Goal: Task Accomplishment & Management: Use online tool/utility

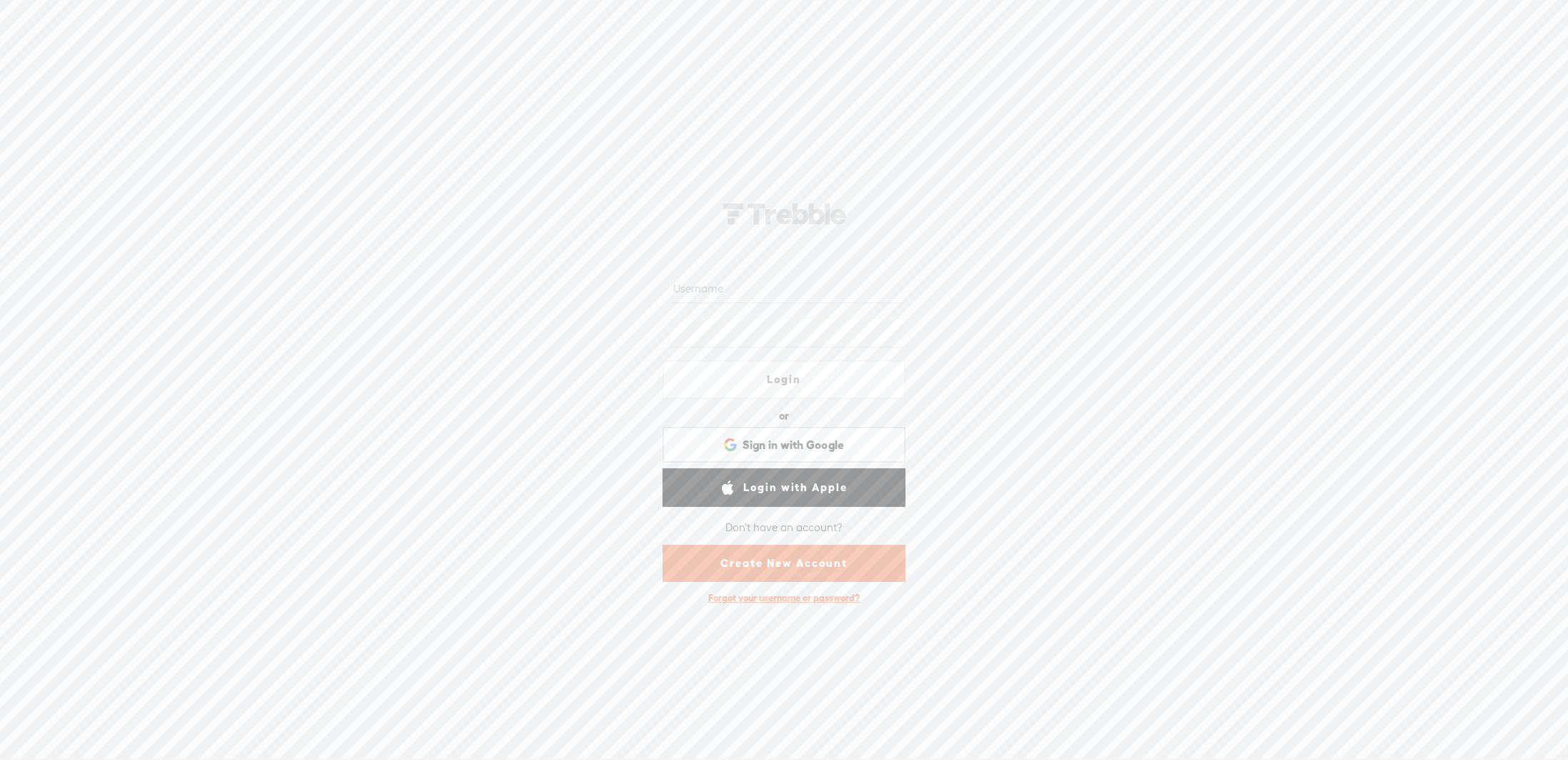
type input "RossSivertsen"
click at [856, 374] on link "Login" at bounding box center [784, 380] width 243 height 39
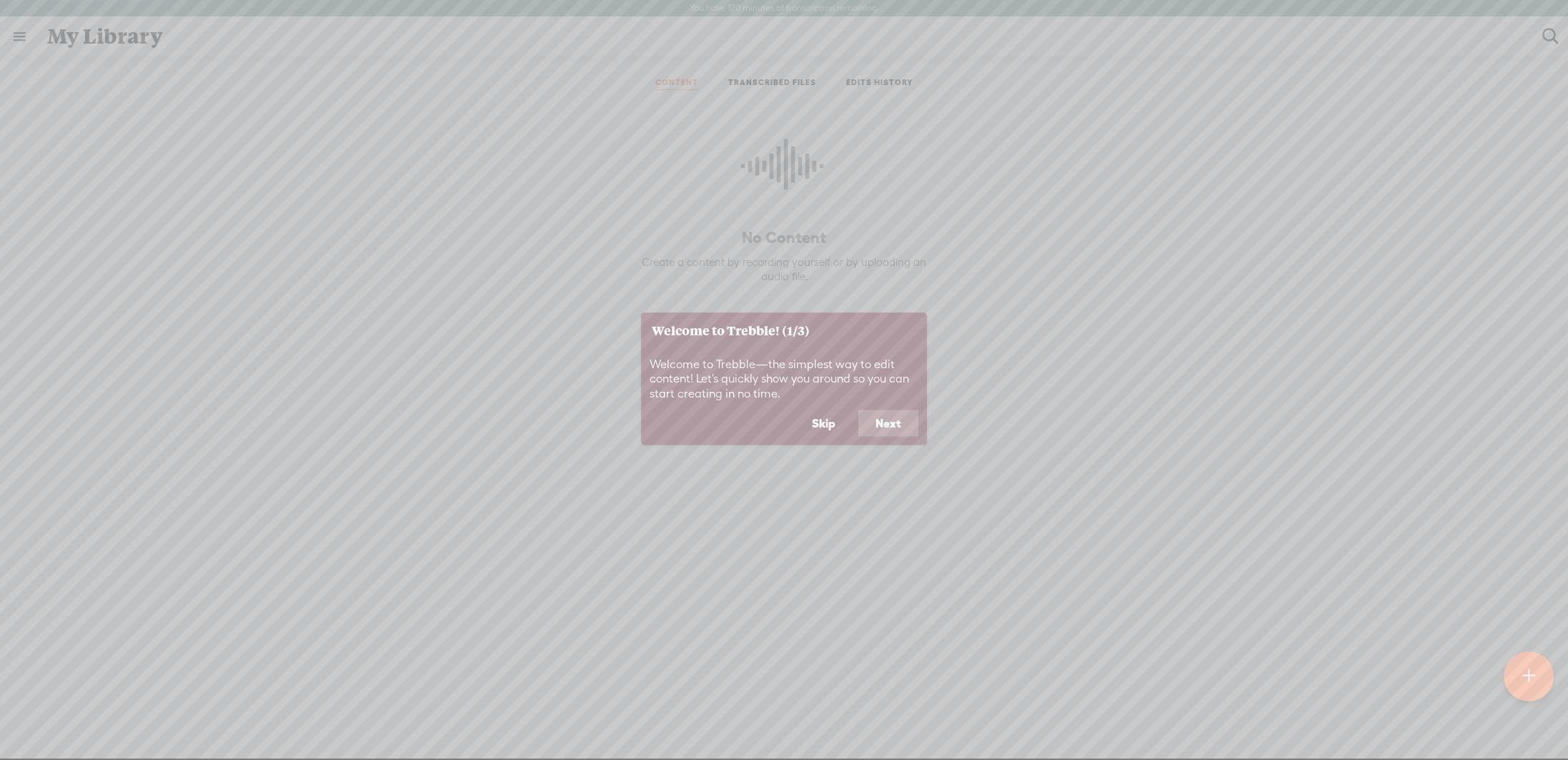
click at [832, 425] on button "Skip" at bounding box center [824, 423] width 58 height 27
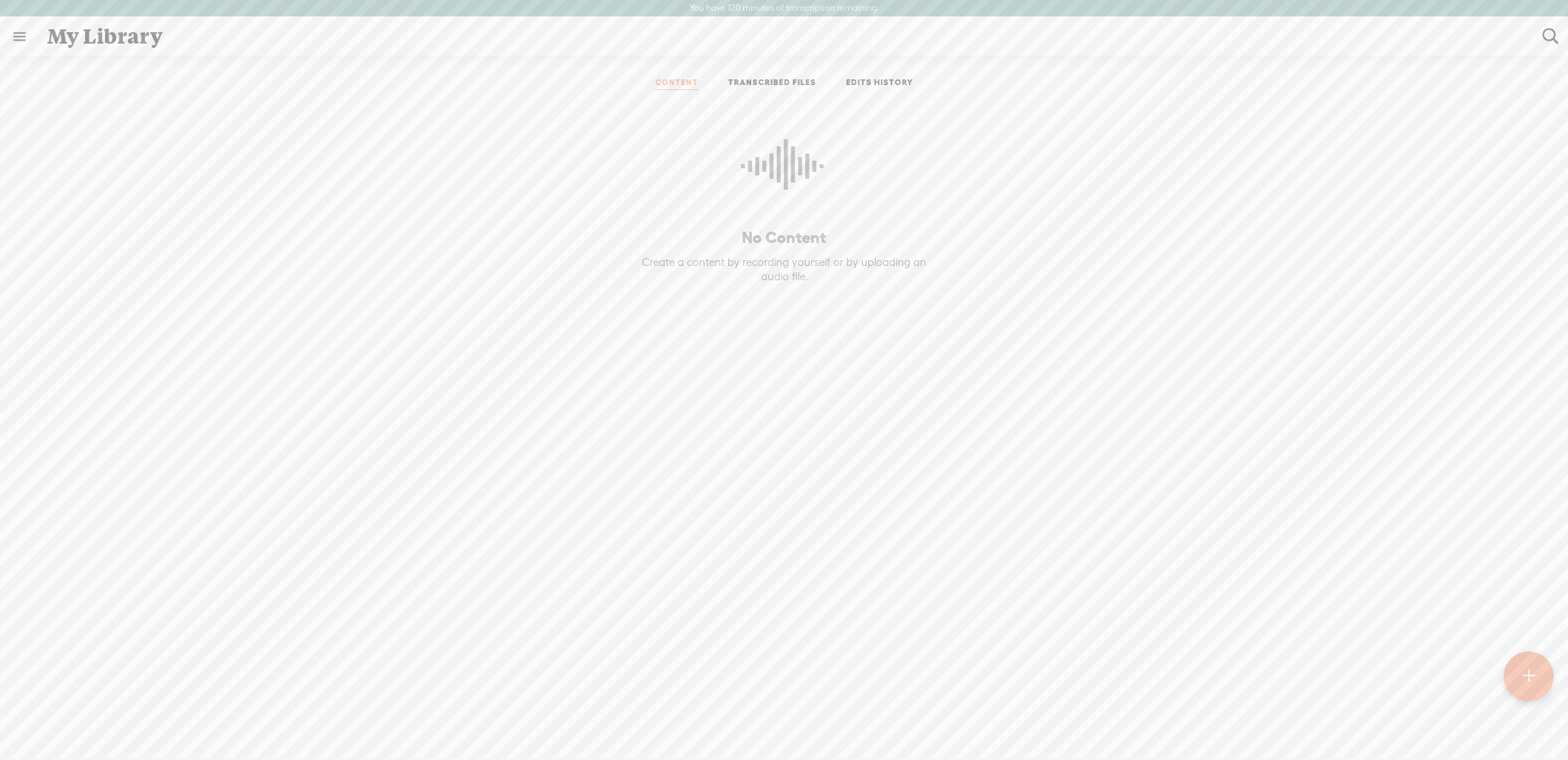
click at [800, 84] on link "TRANSCRIBED FILES" at bounding box center [772, 83] width 88 height 13
click at [440, 170] on span "December 5, 2022 12:43 PM" at bounding box center [439, 176] width 83 height 12
click at [1158, 171] on div "EDIT" at bounding box center [1168, 177] width 22 height 14
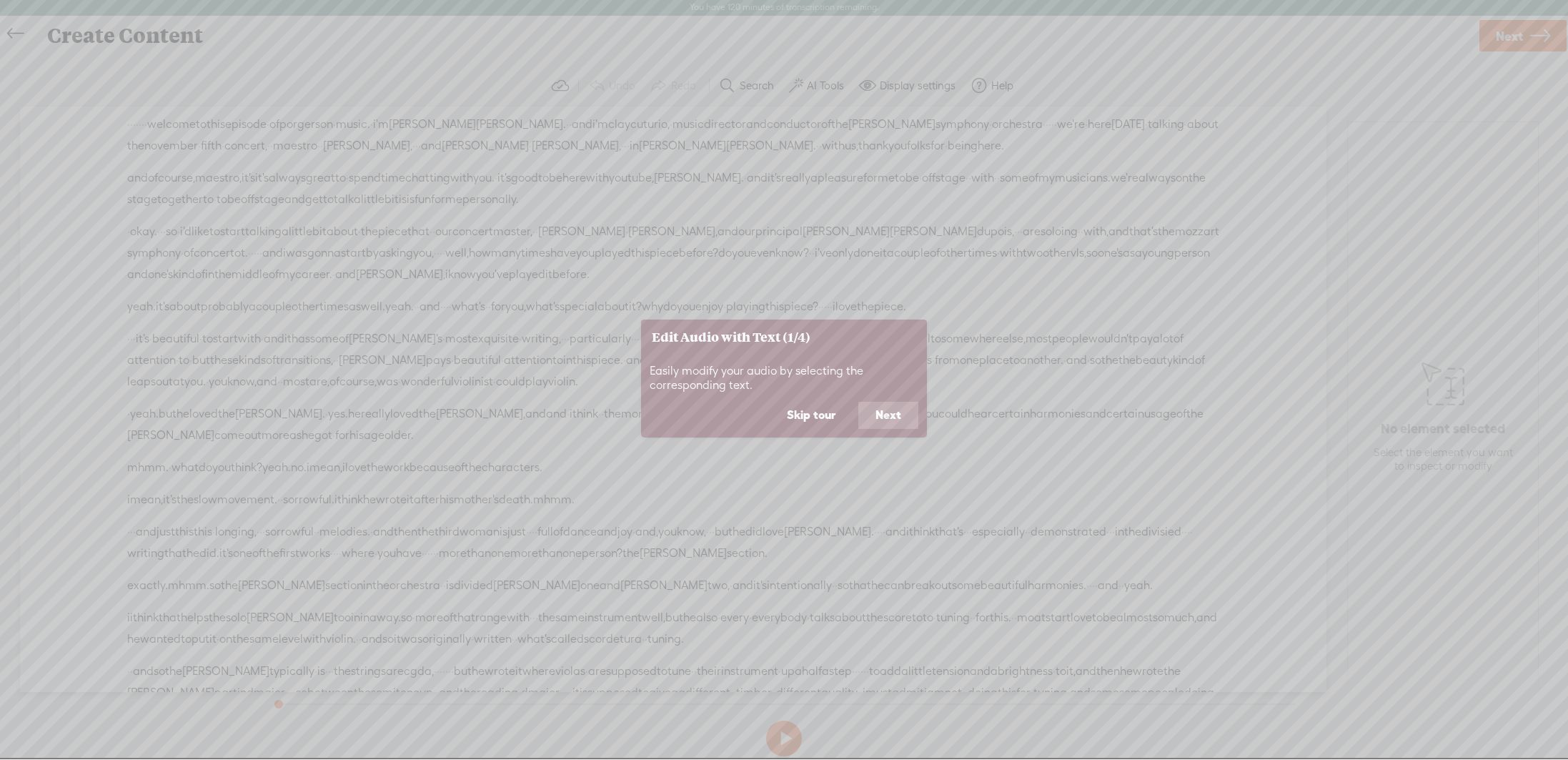
click at [816, 416] on button "Skip tour" at bounding box center [810, 415] width 83 height 27
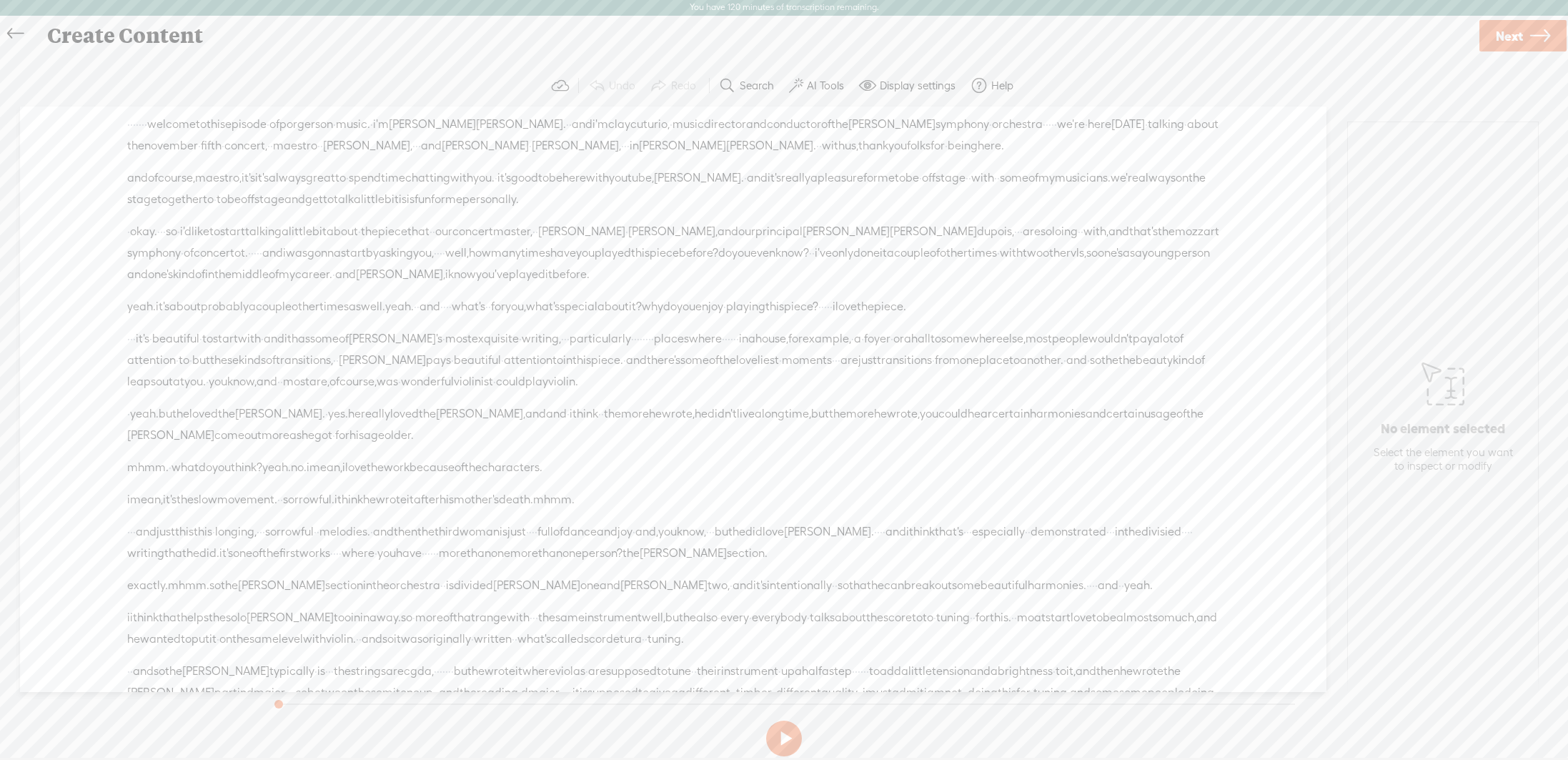
click at [10, 29] on icon at bounding box center [16, 34] width 16 height 32
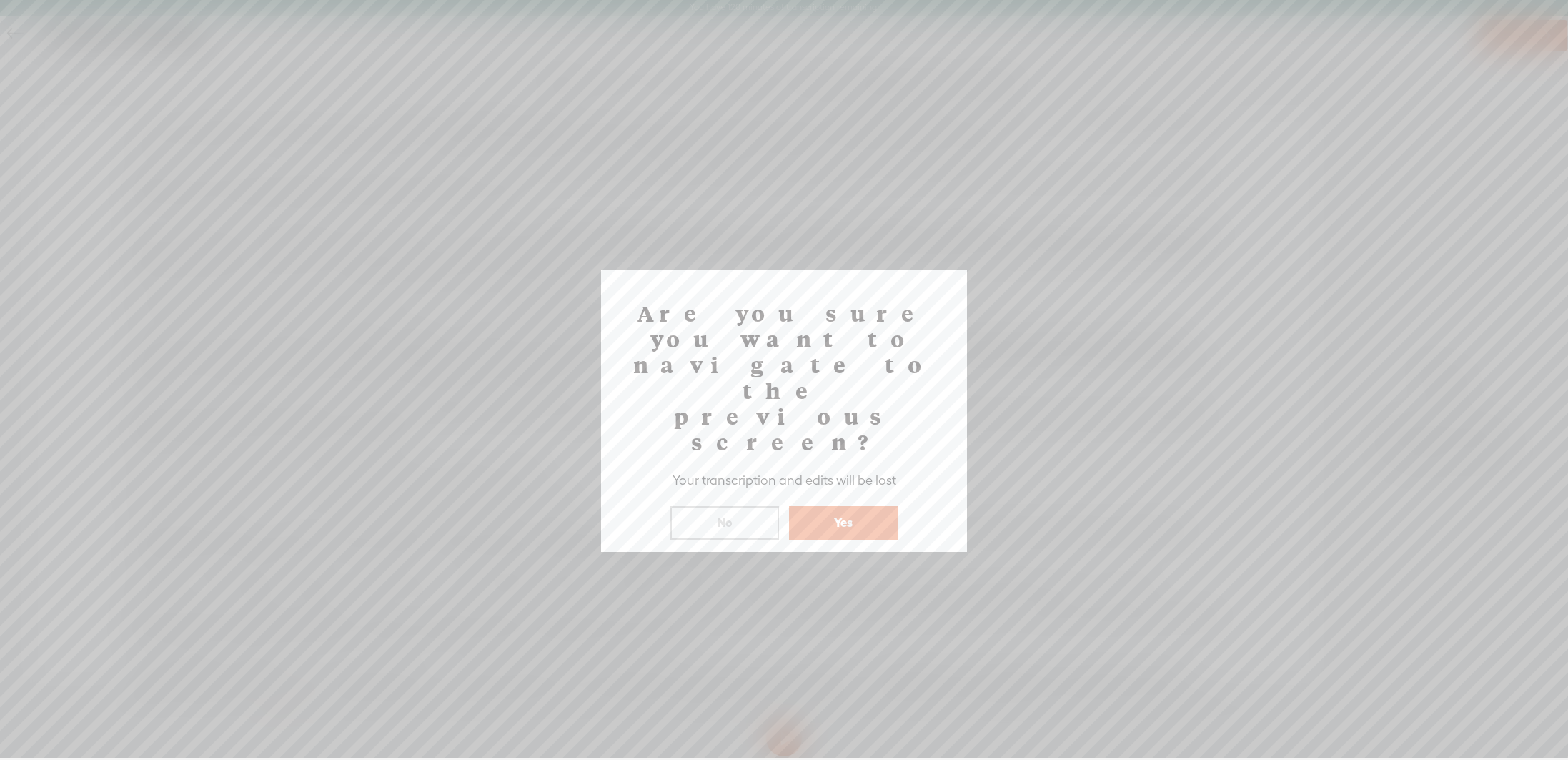
click at [816, 463] on div "Are you sure you want to navigate to the previous screen? Your transcription an…" at bounding box center [784, 411] width 366 height 281
click at [819, 506] on button "Yes" at bounding box center [843, 522] width 109 height 33
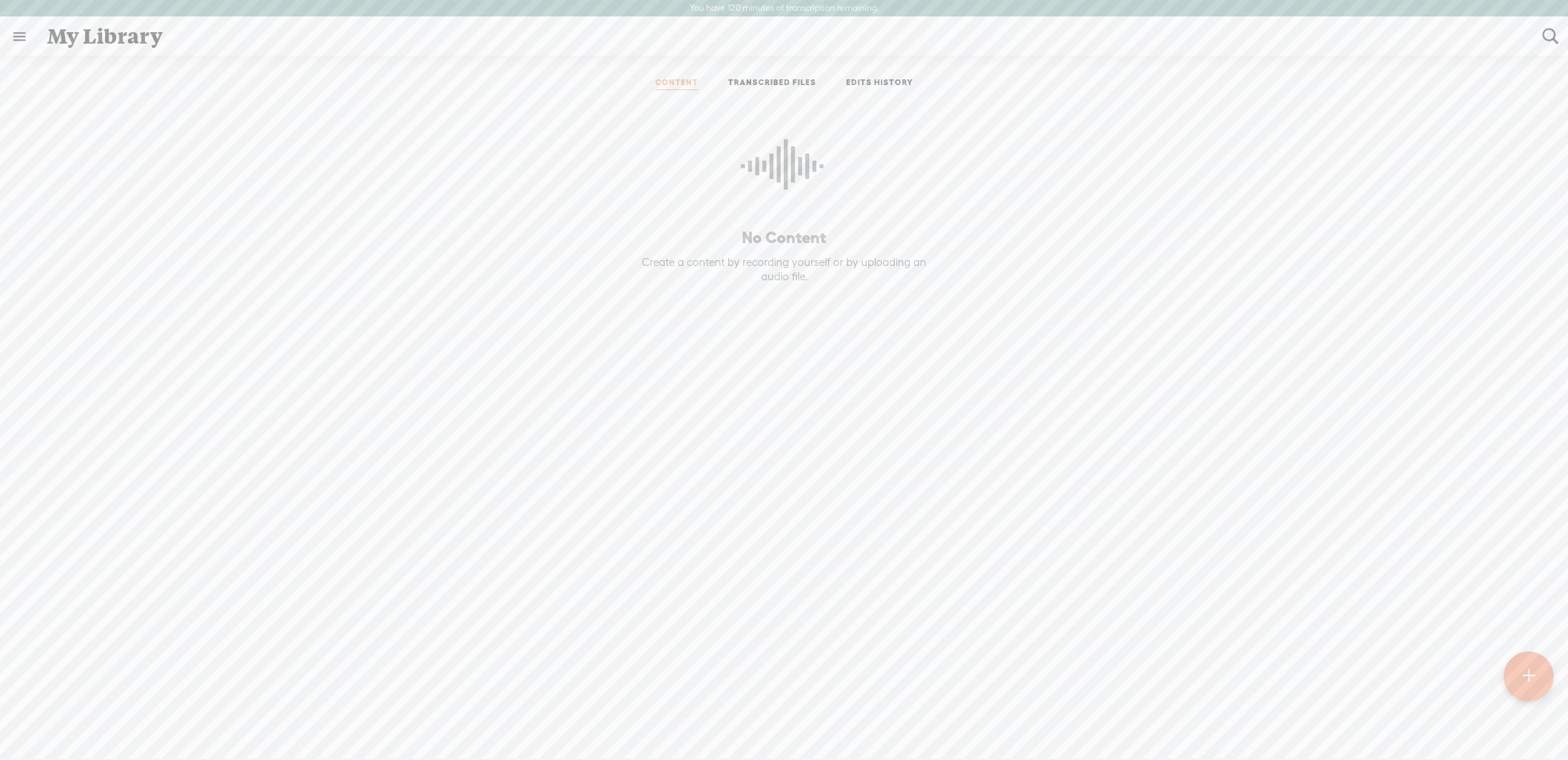
click at [804, 81] on link "TRANSCRIBED FILES" at bounding box center [772, 83] width 88 height 13
click at [854, 79] on link "EDITS HISTORY" at bounding box center [880, 83] width 67 height 13
click at [24, 32] on link at bounding box center [19, 37] width 37 height 37
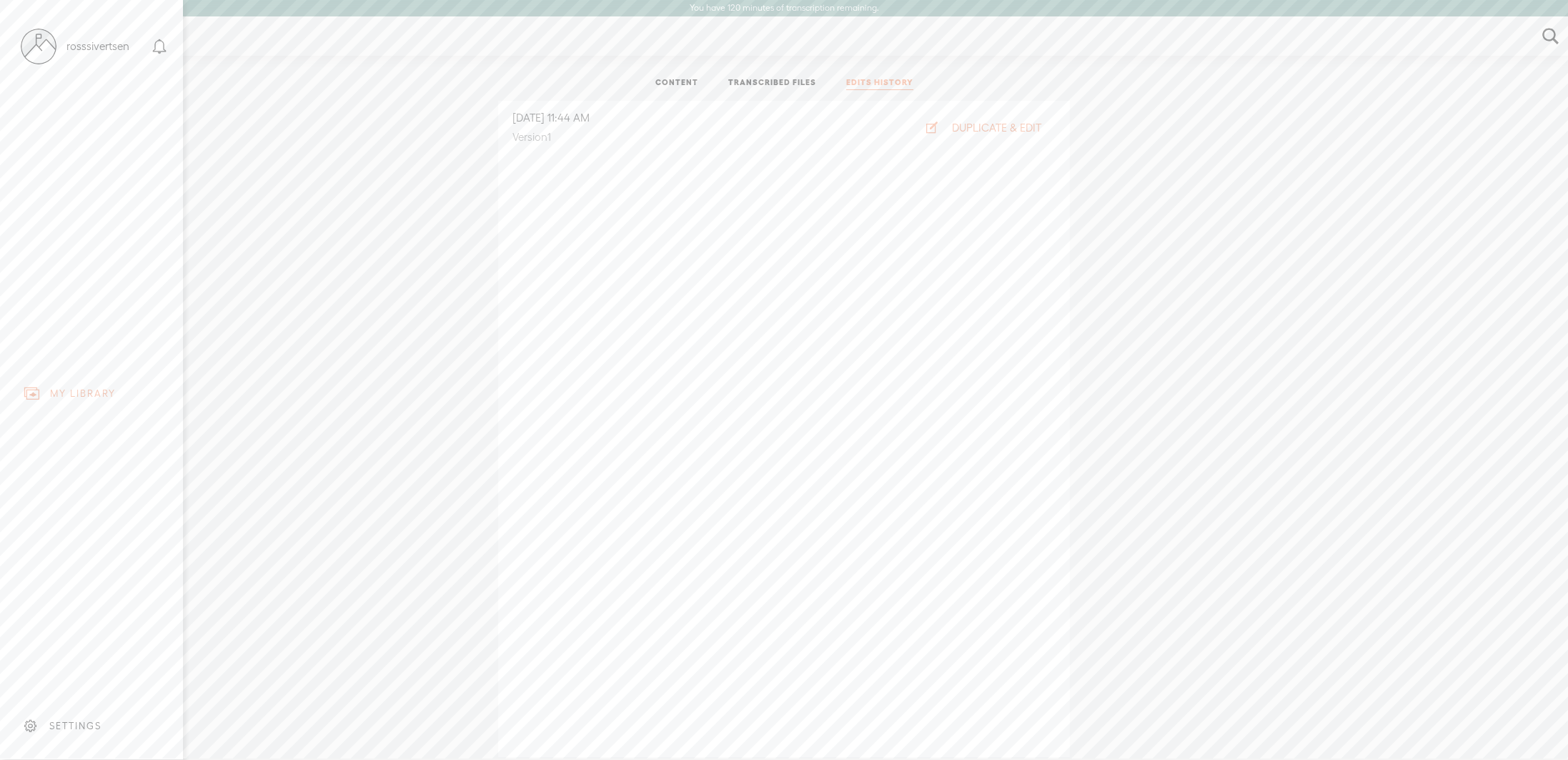
click at [92, 705] on div "SETTINGS" at bounding box center [94, 726] width 168 height 43
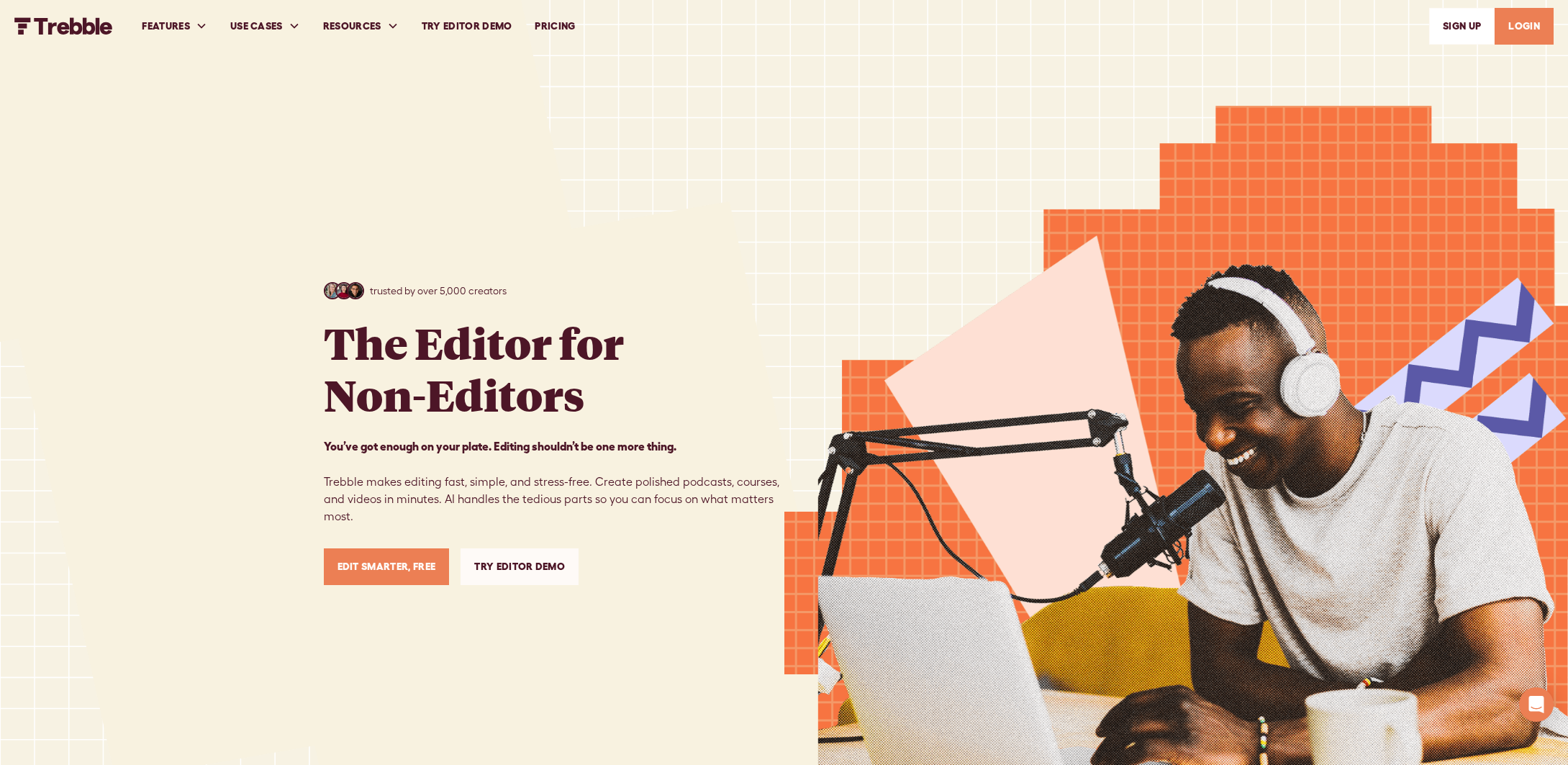
click at [468, 22] on link "Try Editor Demo" at bounding box center [467, 26] width 114 height 50
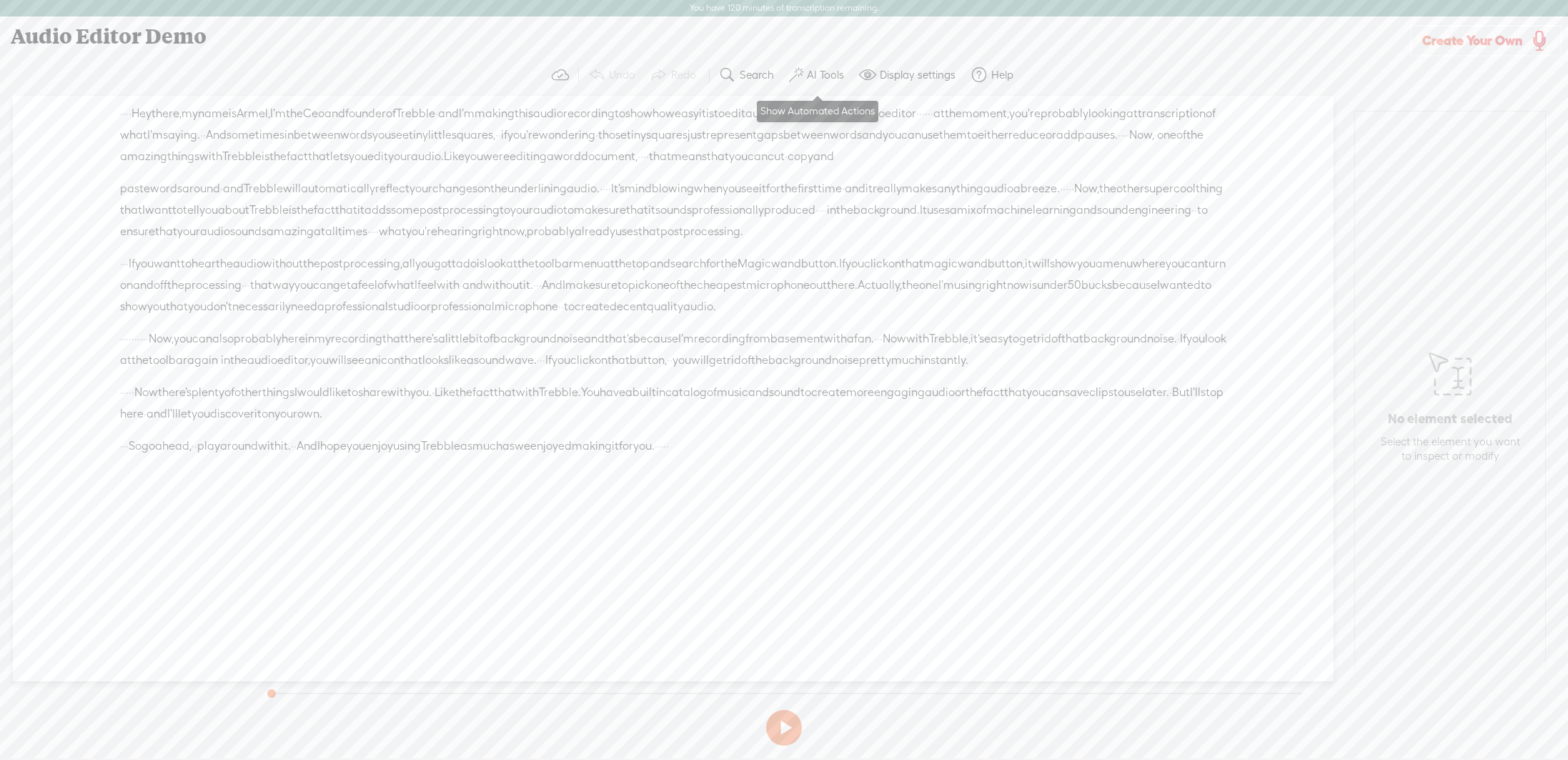
click at [830, 80] on label "AI Tools" at bounding box center [825, 75] width 37 height 14
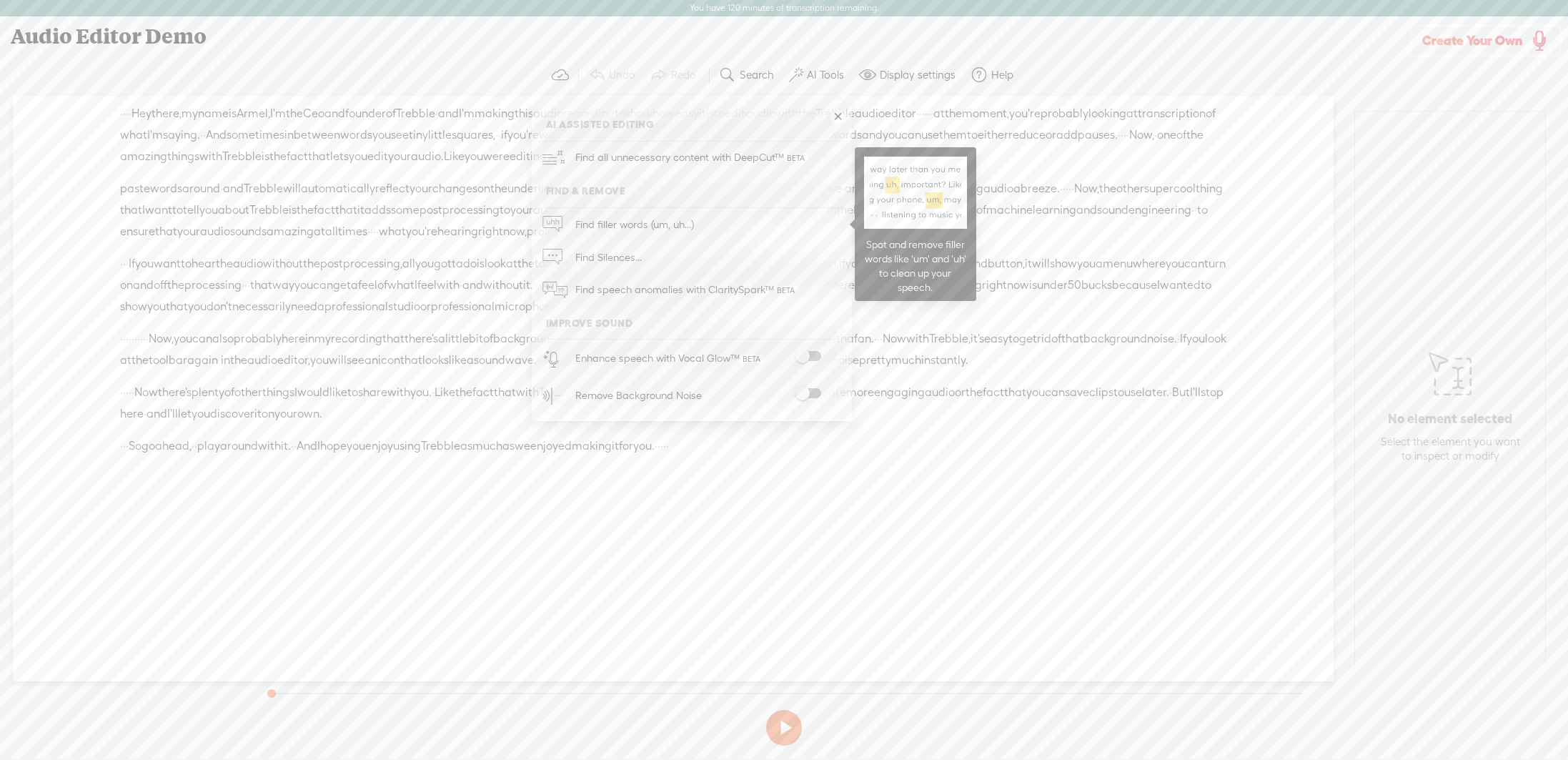
click at [707, 226] on link "Find filler words (um, uh...)" at bounding box center [692, 224] width 306 height 33
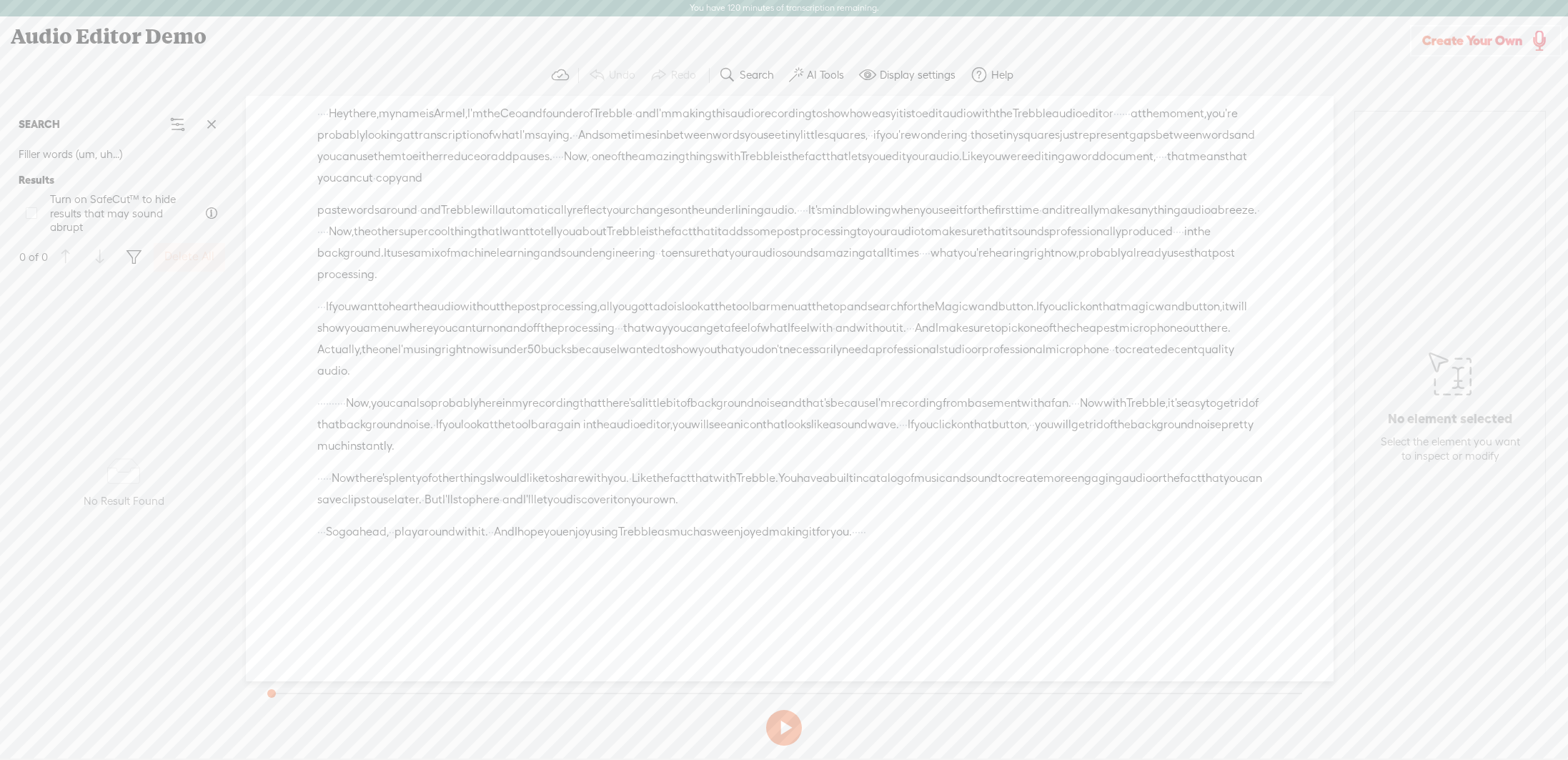
click at [847, 310] on span "top" at bounding box center [838, 306] width 18 height 22
click at [1000, 276] on span at bounding box center [1003, 270] width 22 height 26
click at [829, 75] on label "AI Tools" at bounding box center [825, 75] width 37 height 14
click at [126, 461] on icon "No data" at bounding box center [123, 466] width 45 height 28
click at [174, 121] on span at bounding box center [177, 124] width 17 height 17
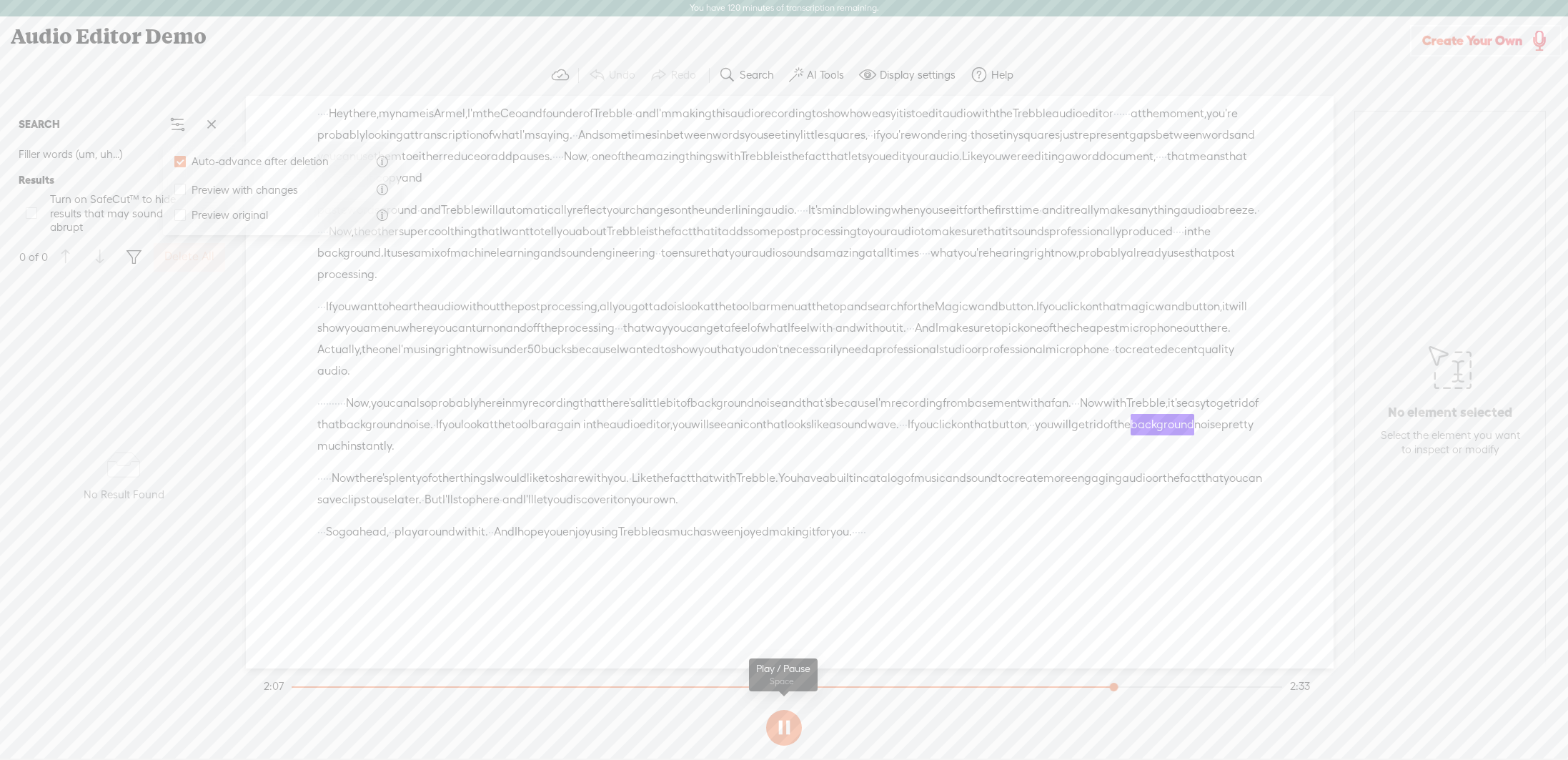
click at [782, 735] on button at bounding box center [784, 728] width 36 height 36
